Goal: Navigation & Orientation: Find specific page/section

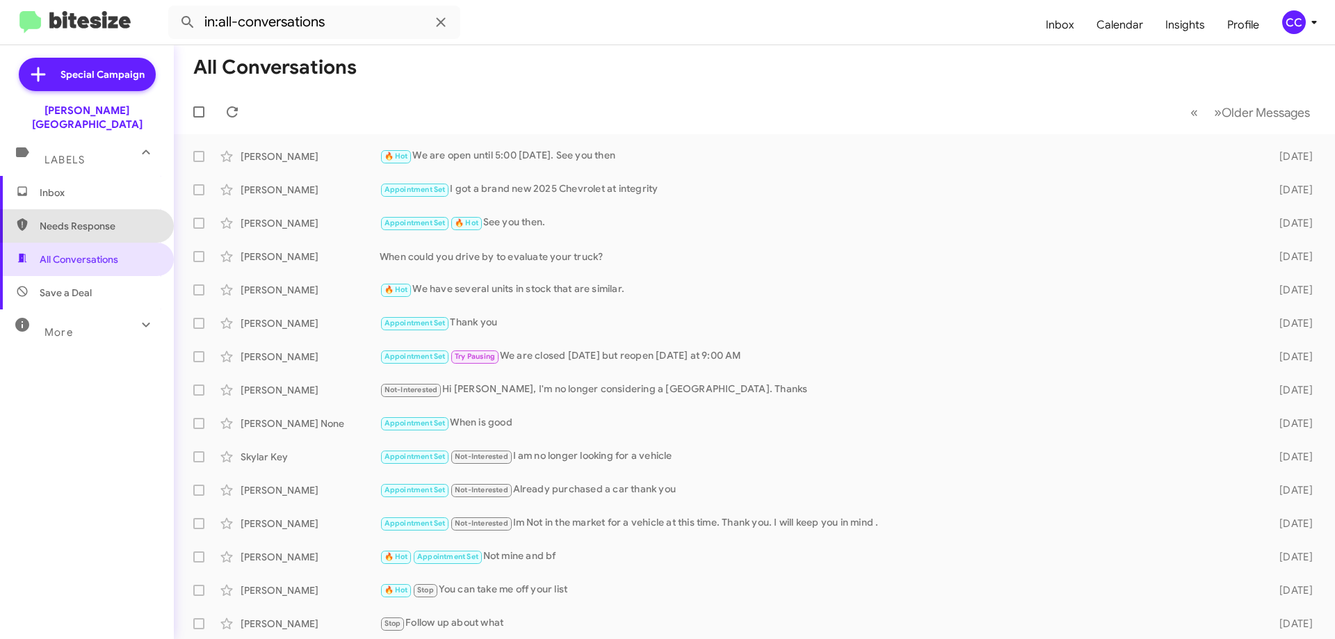
click at [97, 219] on span "Needs Response" at bounding box center [99, 226] width 118 height 14
type input "in:needs-response"
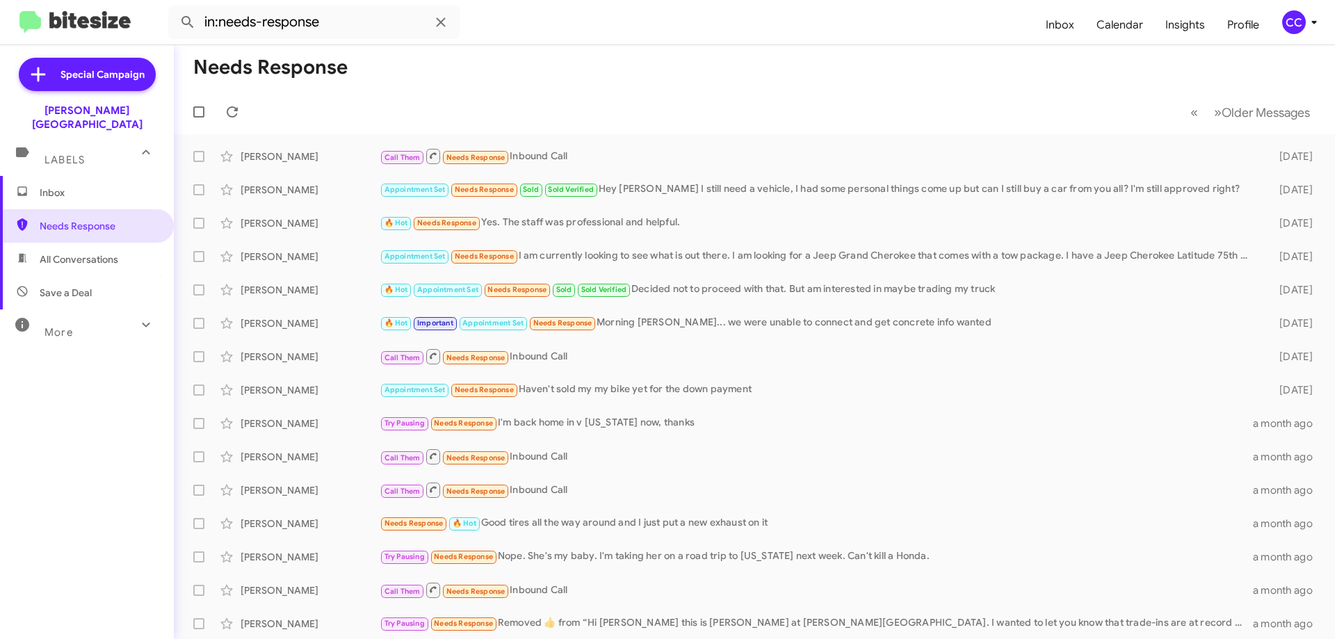
click at [37, 181] on span "Inbox" at bounding box center [87, 192] width 174 height 33
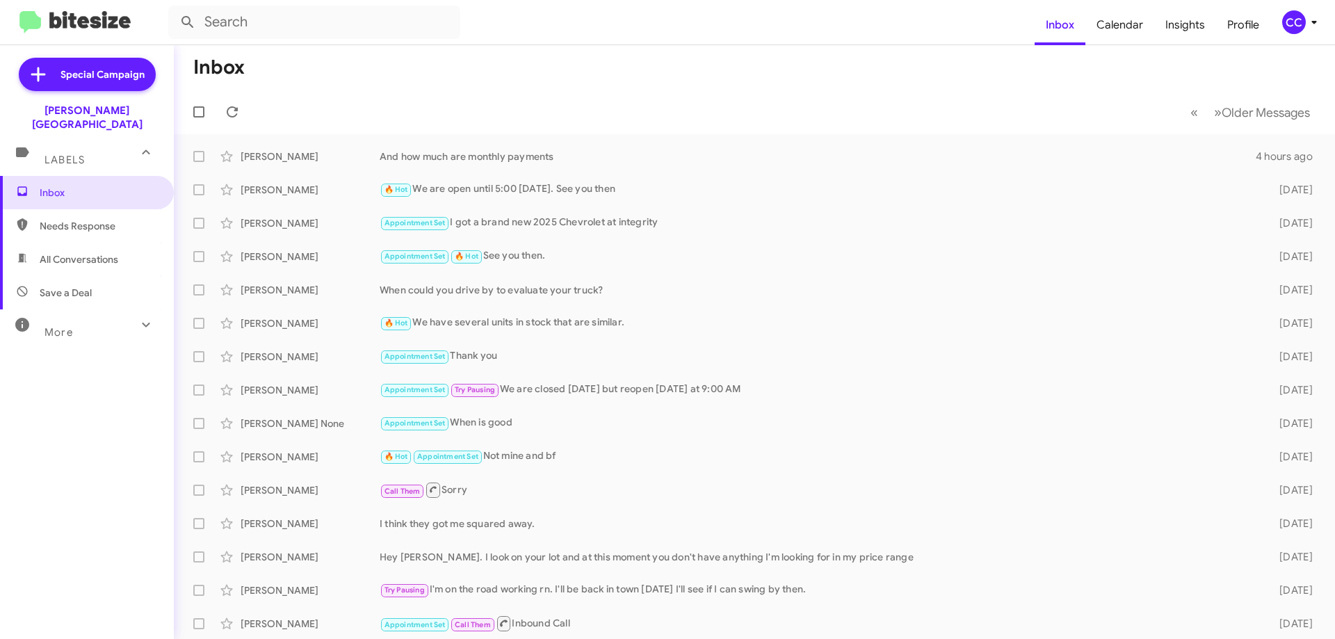
click at [106, 254] on span "All Conversations" at bounding box center [87, 259] width 174 height 33
type input "in:all-conversations"
